Goal: Obtain resource: Download file/media

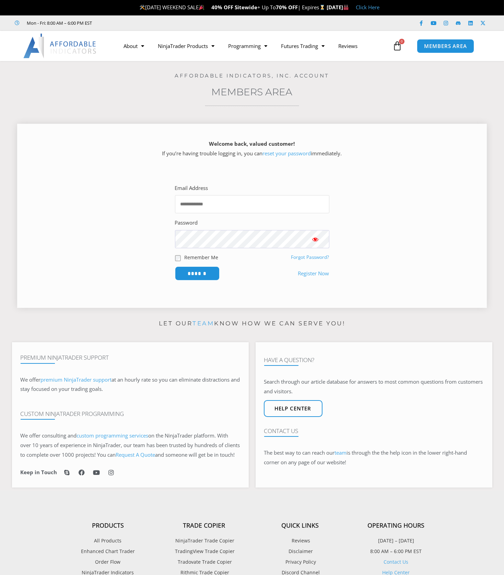
click at [231, 203] on input "Email Address" at bounding box center [252, 204] width 154 height 18
type input "**********"
click at [189, 271] on input "******" at bounding box center [197, 273] width 47 height 15
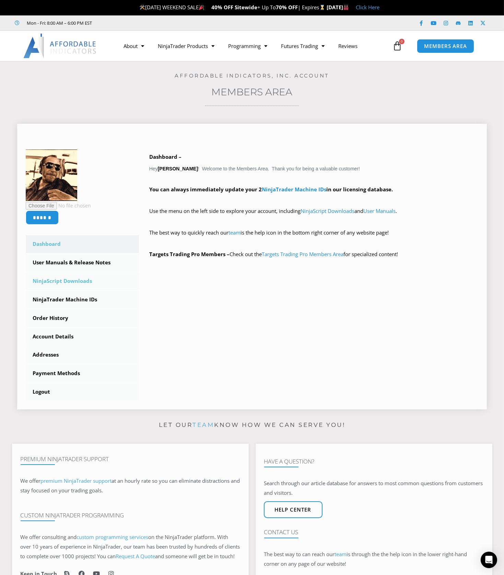
click at [58, 280] on link "NinjaScript Downloads" at bounding box center [82, 281] width 113 height 18
